Goal: Check status: Check status

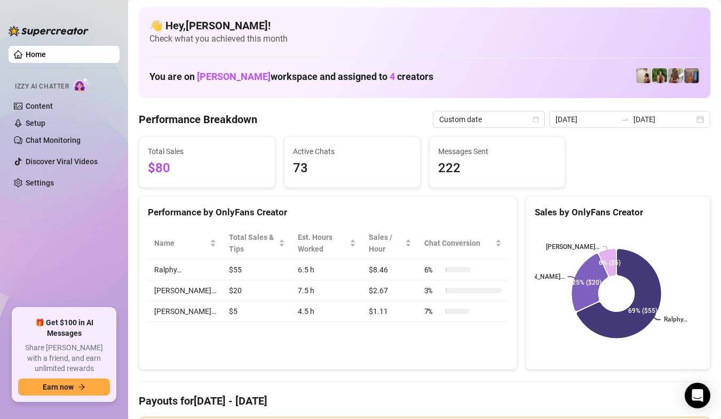
scroll to position [34, 0]
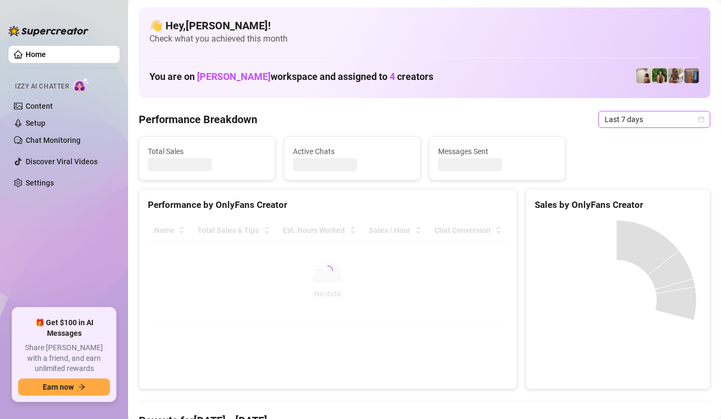
click at [686, 122] on span "Last 7 days" at bounding box center [654, 120] width 99 height 16
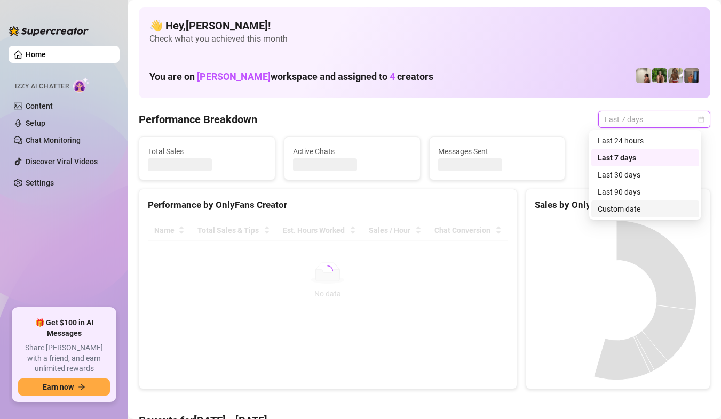
click at [628, 220] on canvas at bounding box center [616, 300] width 163 height 160
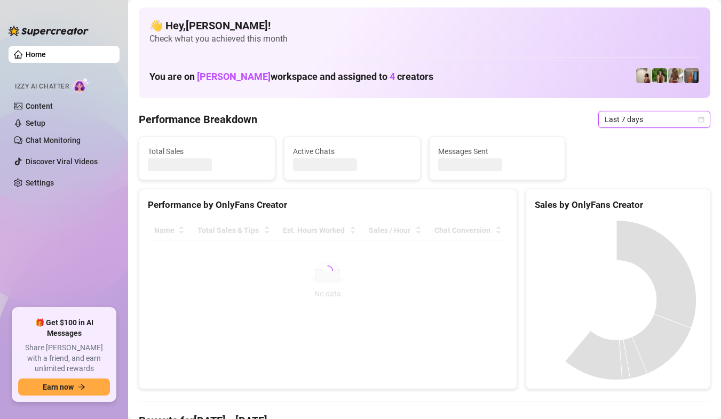
click at [631, 212] on div "Sales by OnlyFans Creator" at bounding box center [618, 205] width 166 height 14
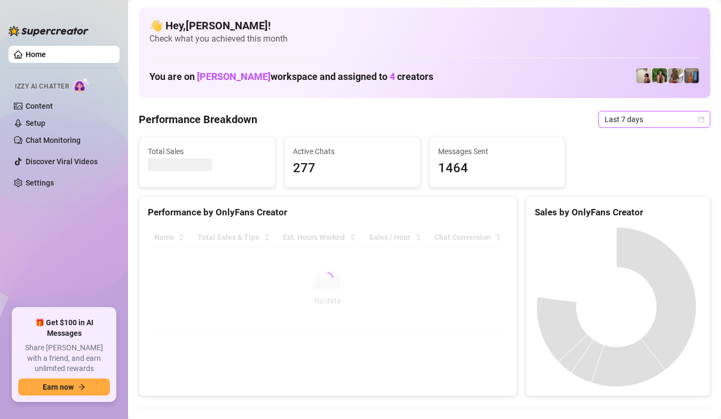
click at [661, 121] on span "Last 7 days" at bounding box center [654, 120] width 99 height 16
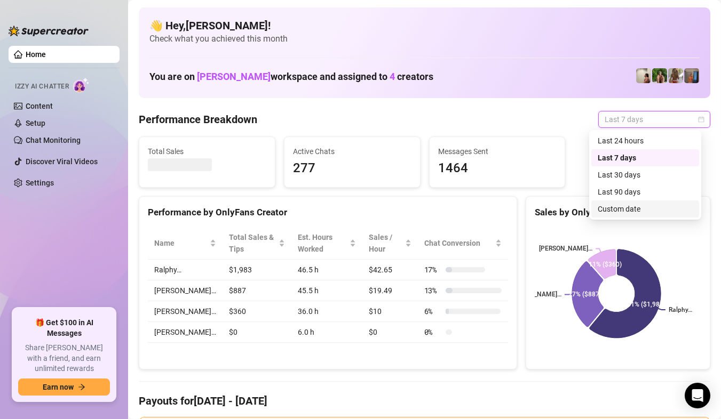
click at [629, 204] on div "Custom date" at bounding box center [645, 209] width 95 height 12
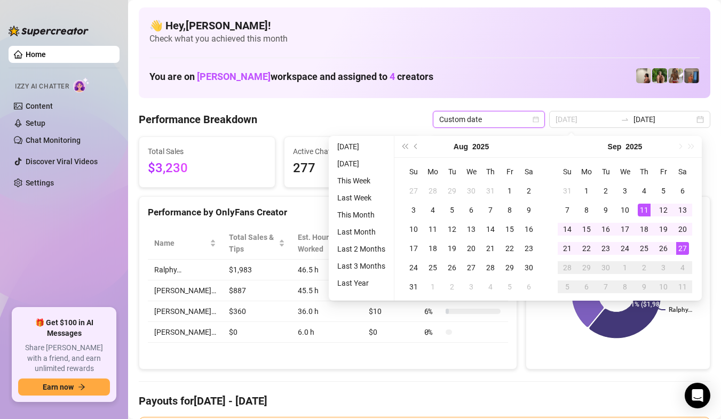
type input "[DATE]"
click at [687, 248] on div "27" at bounding box center [682, 248] width 13 height 13
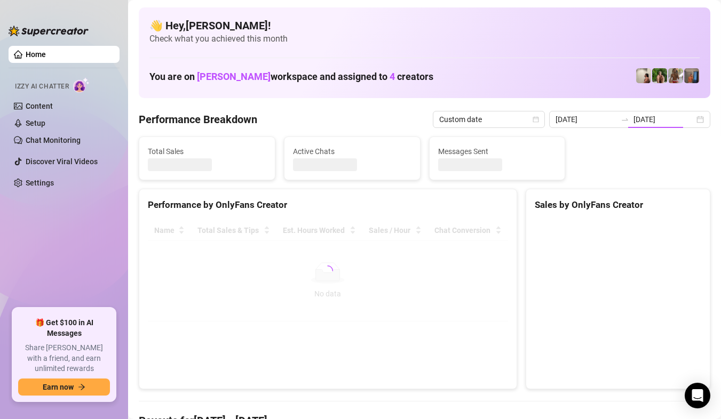
type input "[DATE]"
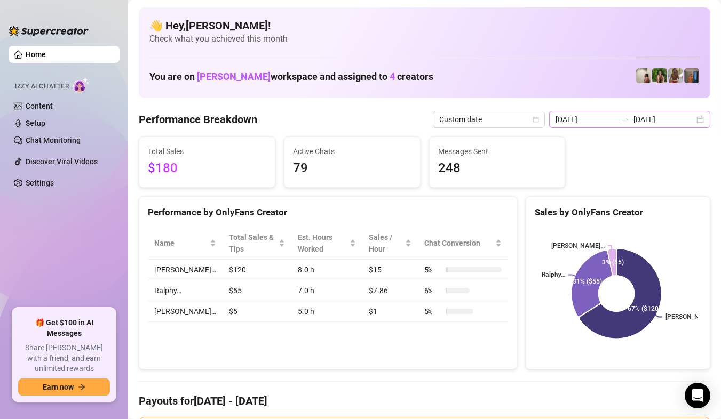
click at [698, 115] on div "2025-09-27 2025-09-27" at bounding box center [629, 119] width 161 height 17
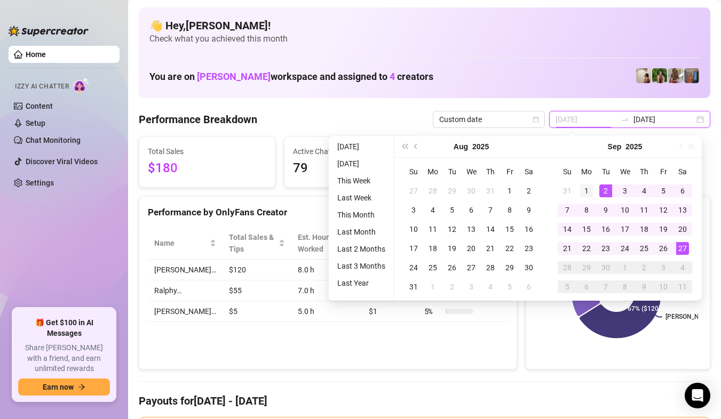
type input "2025-09-01"
click at [589, 192] on div "1" at bounding box center [586, 191] width 13 height 13
type input "[DATE]"
click at [680, 249] on div "27" at bounding box center [682, 248] width 13 height 13
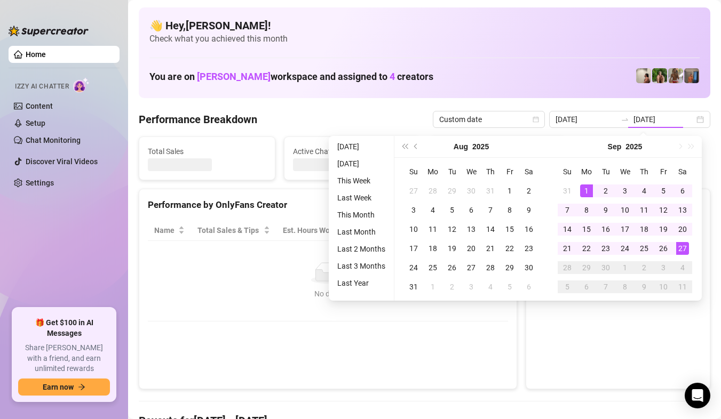
type input "2025-09-01"
